Goal: Information Seeking & Learning: Learn about a topic

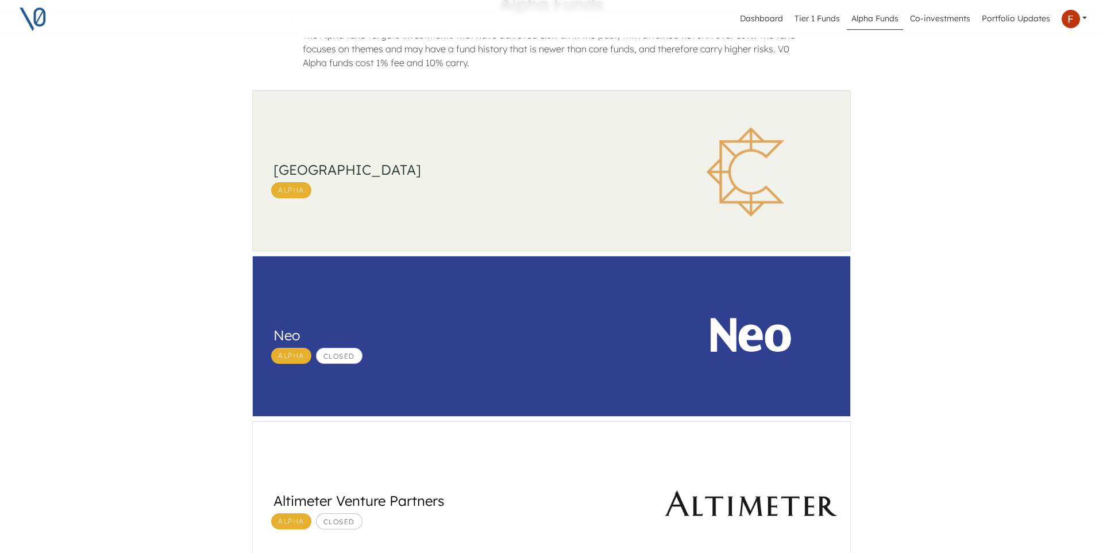
click at [453, 195] on div "Alpha" at bounding box center [458, 190] width 382 height 16
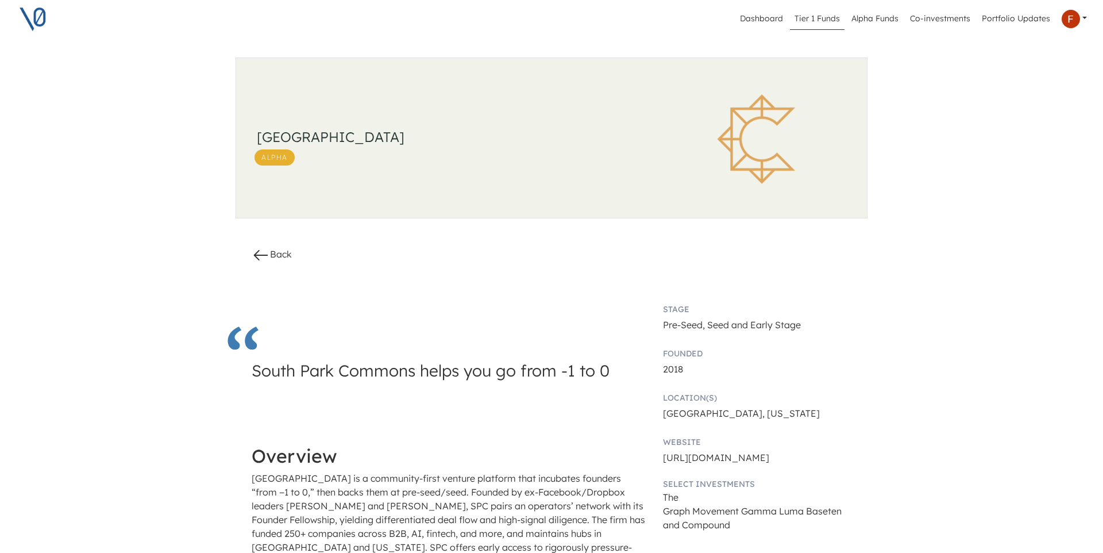
click at [827, 16] on link "Tier 1 Funds" at bounding box center [817, 19] width 55 height 22
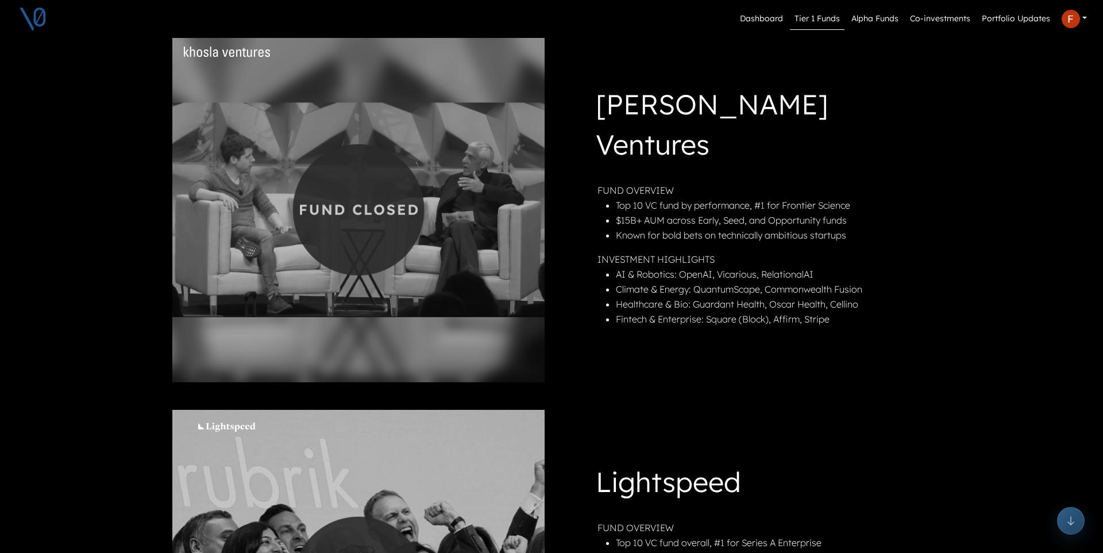
scroll to position [417, 0]
click at [925, 20] on link "Co-investments" at bounding box center [939, 19] width 69 height 22
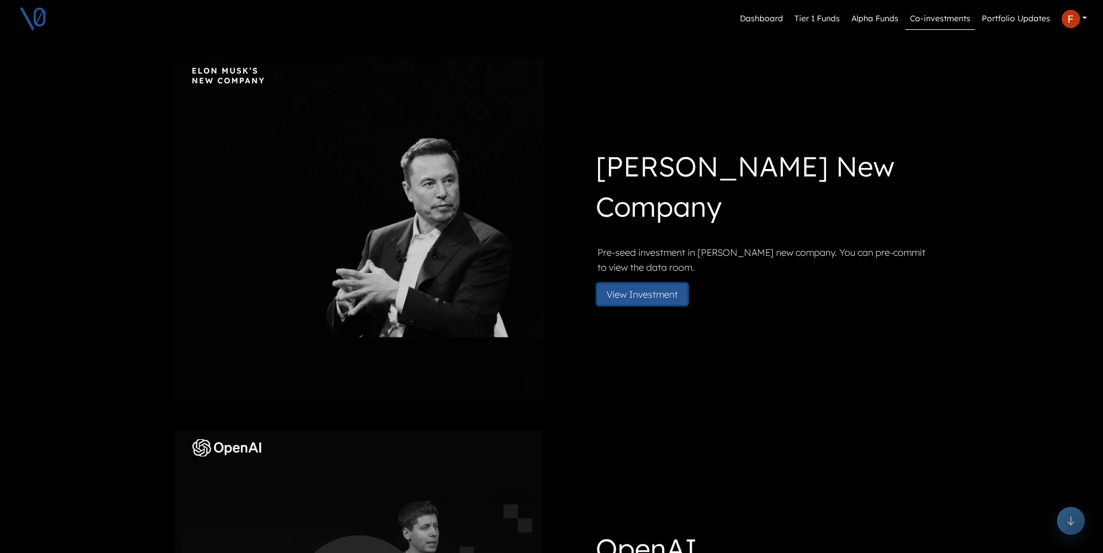
click at [642, 293] on button "View Investment" at bounding box center [642, 294] width 90 height 21
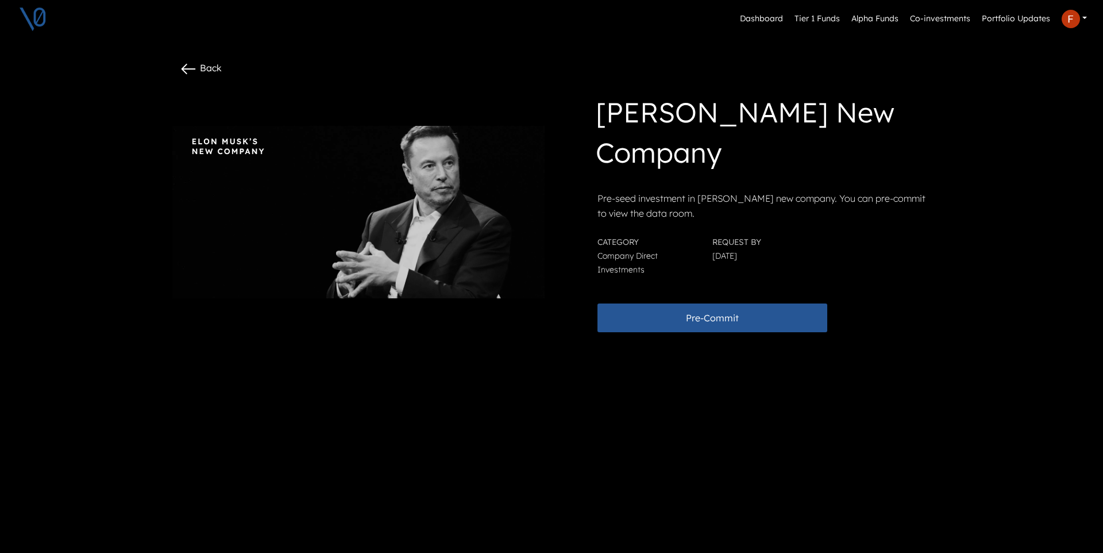
scroll to position [28, 0]
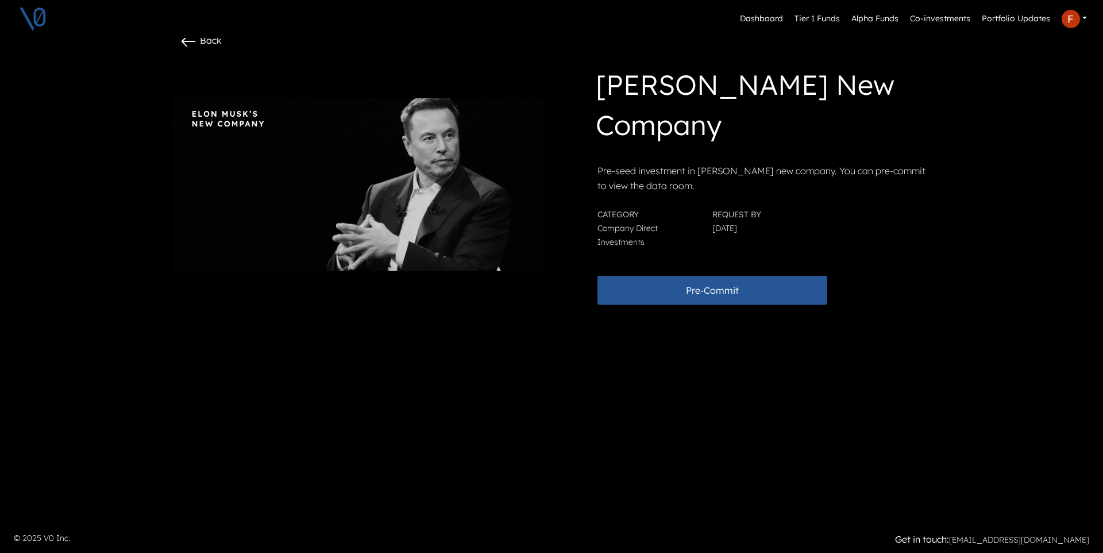
click at [184, 40] on icon at bounding box center [188, 41] width 13 height 9
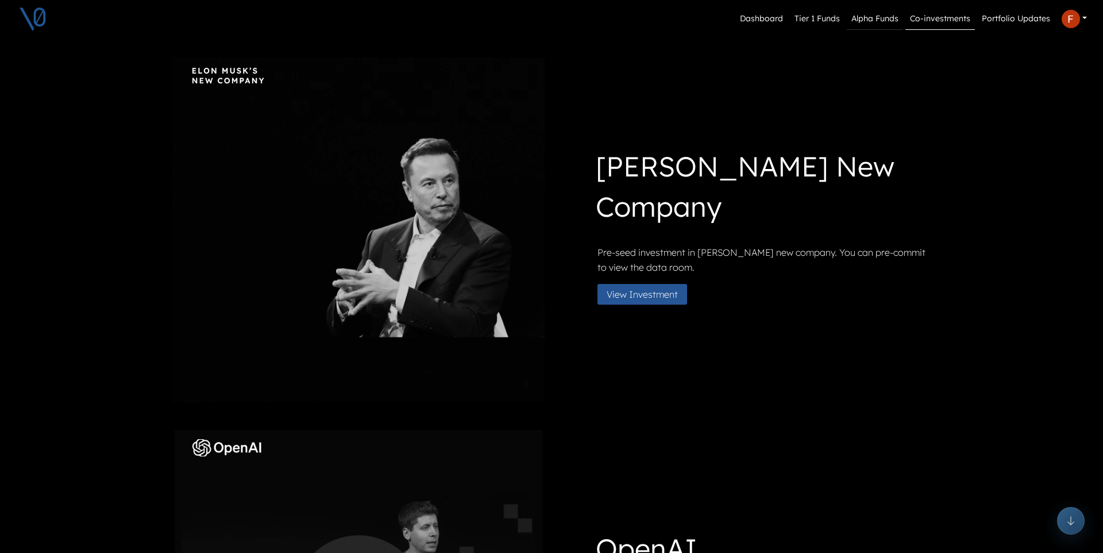
click at [879, 17] on link "Alpha Funds" at bounding box center [875, 19] width 56 height 22
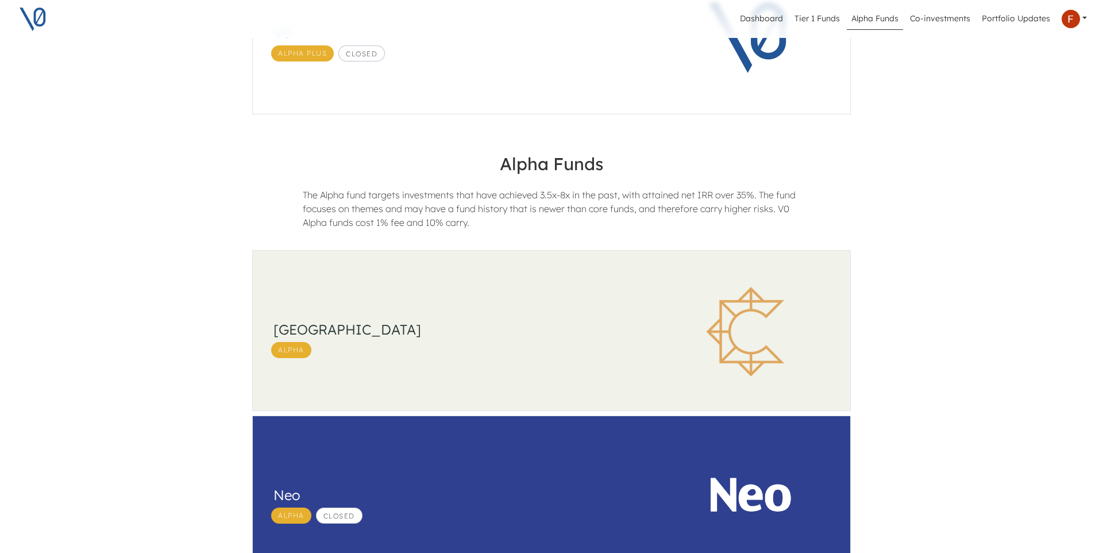
scroll to position [257, 0]
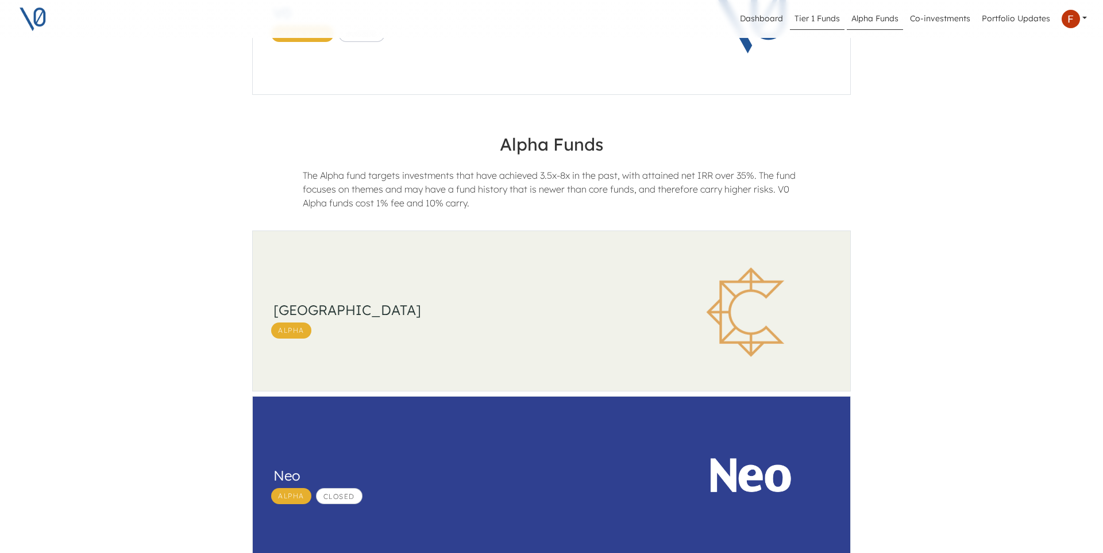
click at [825, 17] on link "Tier 1 Funds" at bounding box center [817, 19] width 55 height 22
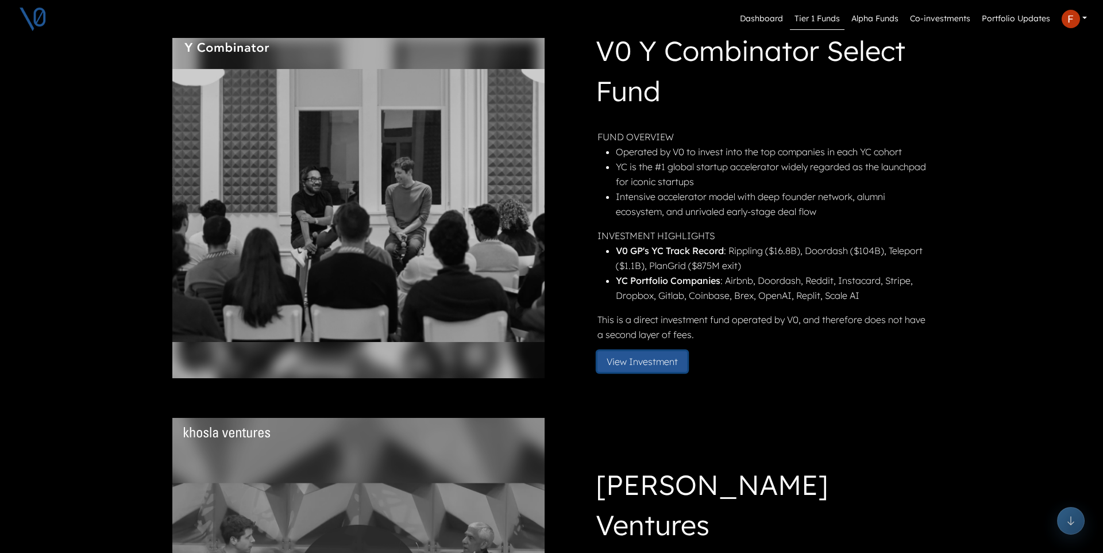
click at [650, 364] on button "View Investment" at bounding box center [642, 361] width 90 height 21
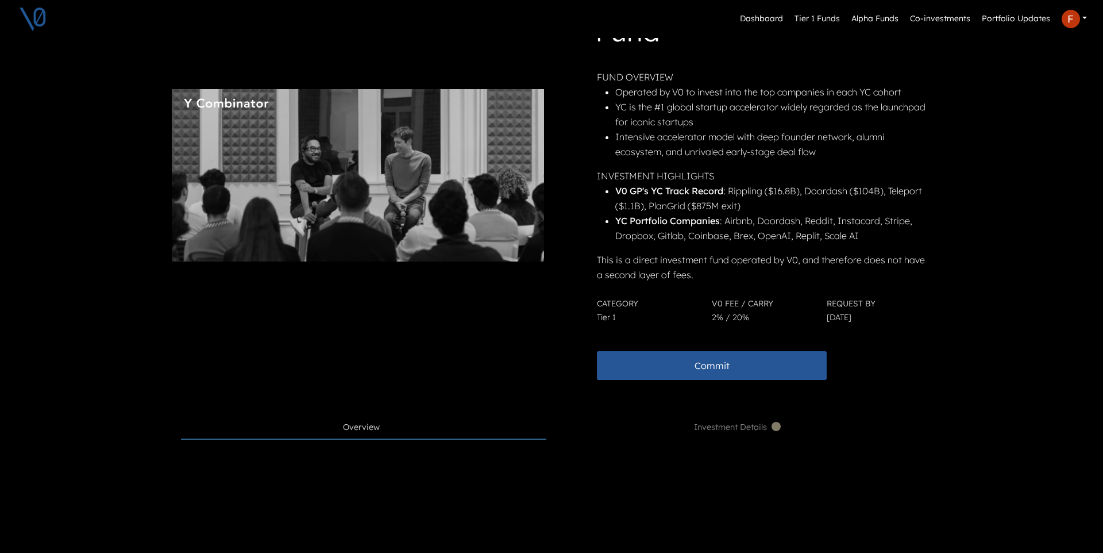
scroll to position [0, 1]
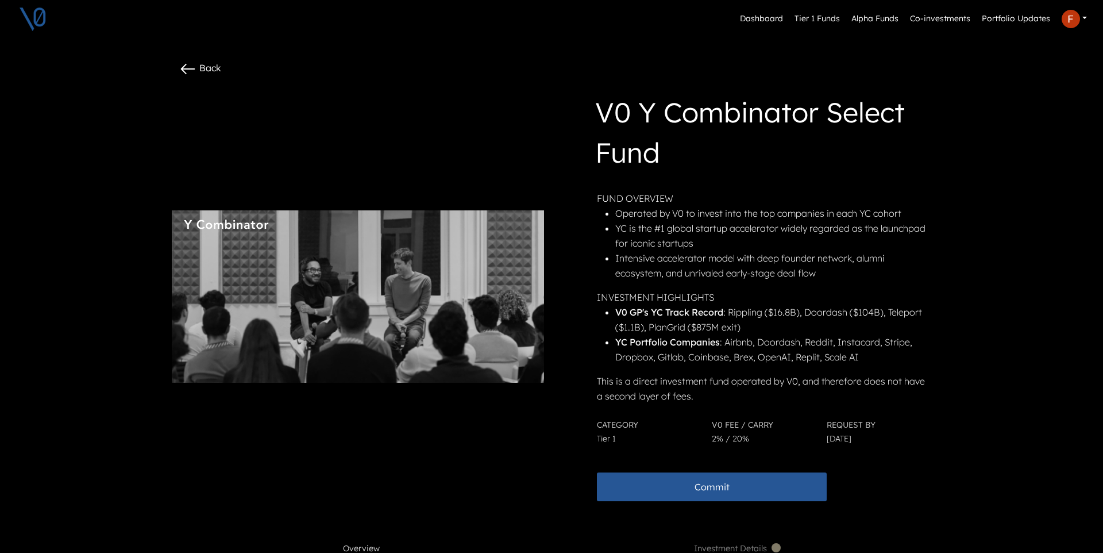
click at [188, 69] on icon at bounding box center [187, 68] width 13 height 9
